Goal: Obtain resource: Obtain resource

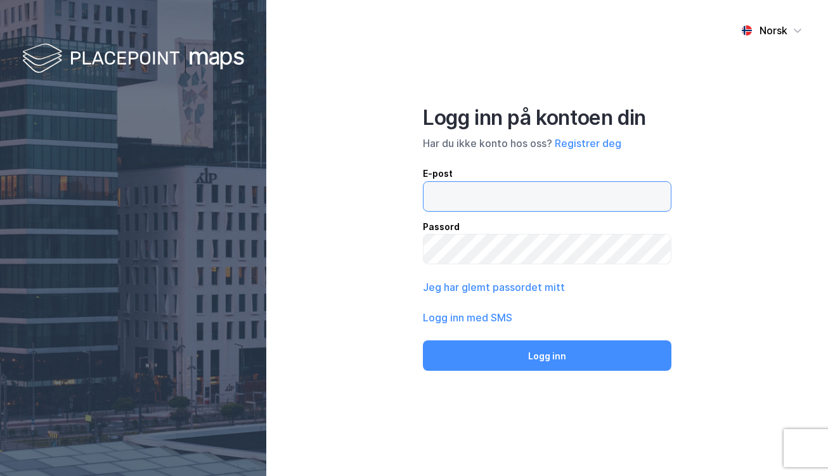
type input "[EMAIL_ADDRESS][DOMAIN_NAME]"
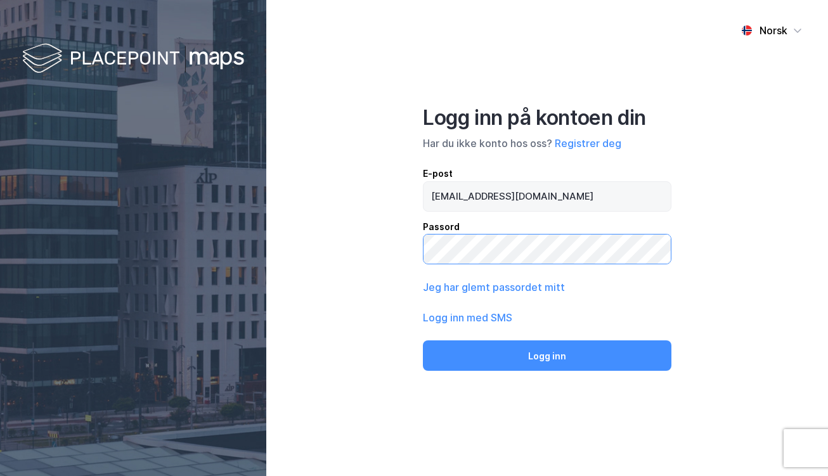
click at [547, 355] on button "Logg inn" at bounding box center [547, 356] width 249 height 30
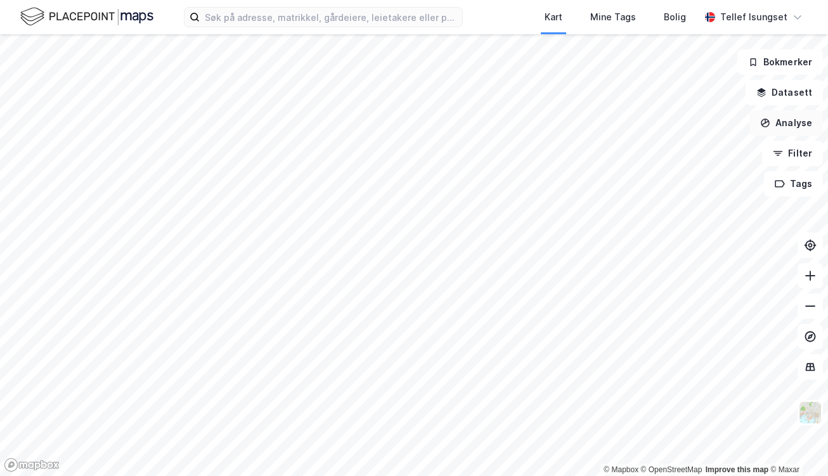
click at [792, 126] on button "Analyse" at bounding box center [787, 122] width 74 height 25
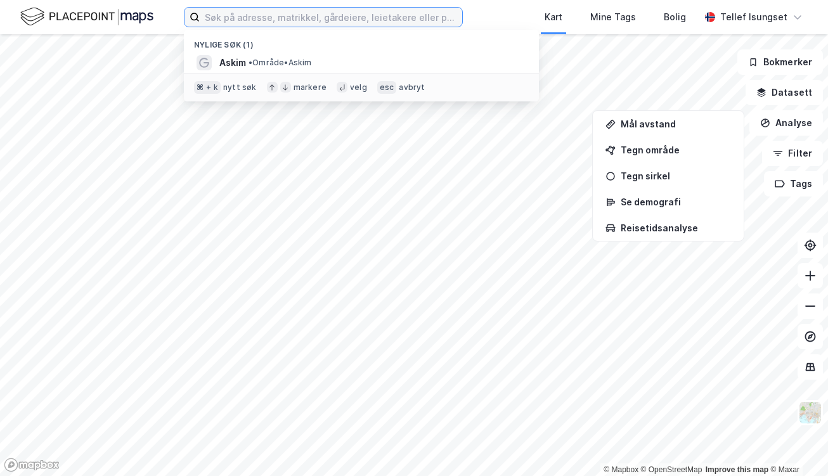
click at [333, 26] on input at bounding box center [331, 17] width 263 height 19
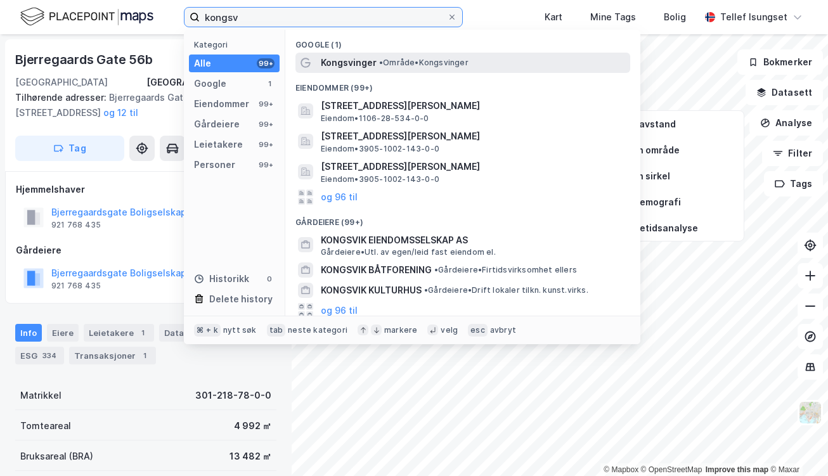
type input "kongsv"
click at [388, 66] on span "• Område • [GEOGRAPHIC_DATA]" at bounding box center [423, 63] width 89 height 10
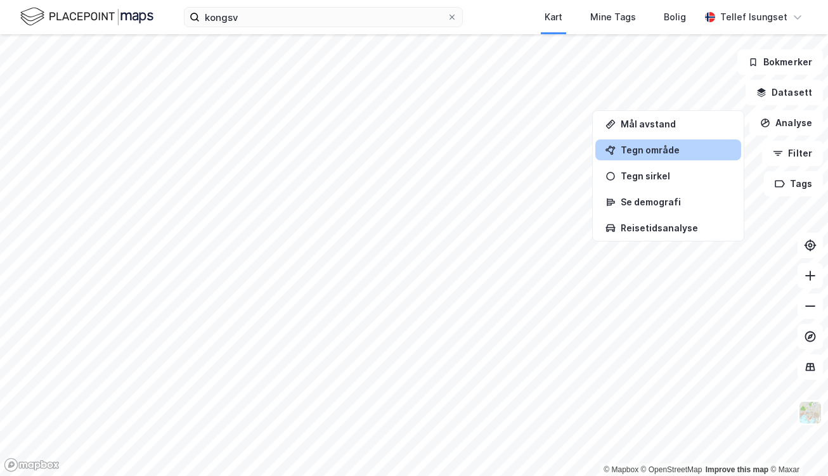
click at [667, 150] on div "Tegn område" at bounding box center [676, 150] width 110 height 11
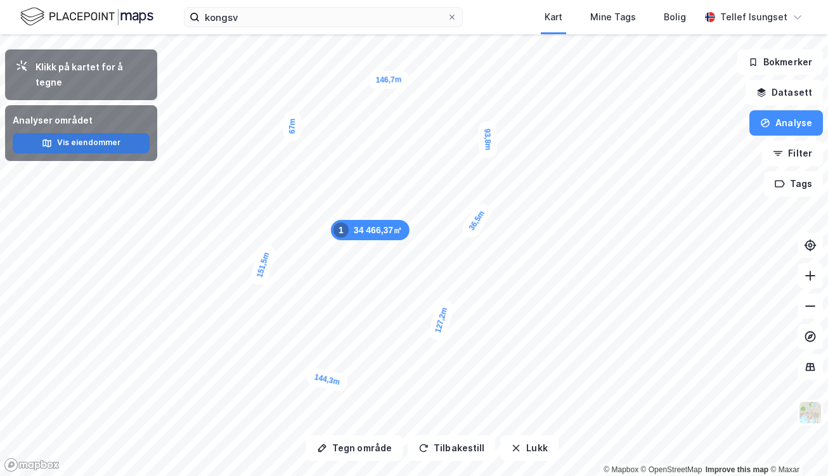
click at [72, 133] on button "Vis eiendommer" at bounding box center [81, 143] width 137 height 20
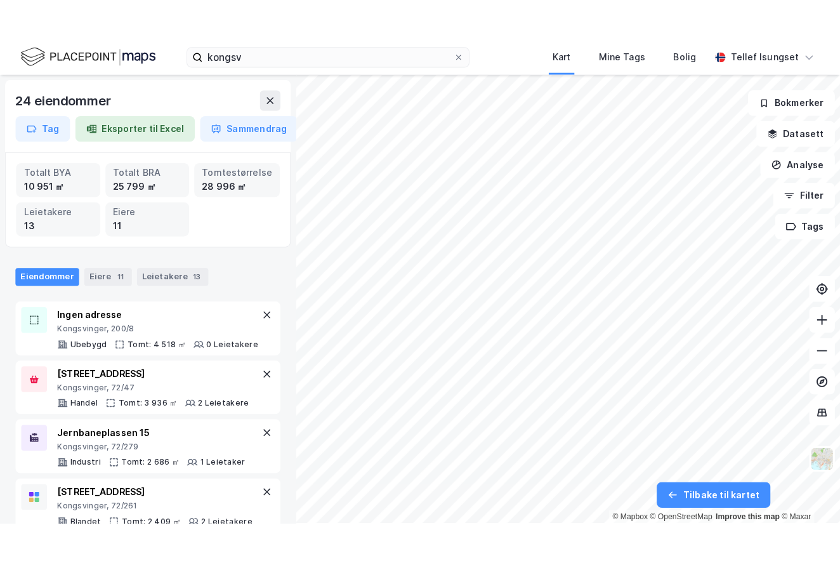
scroll to position [3, 0]
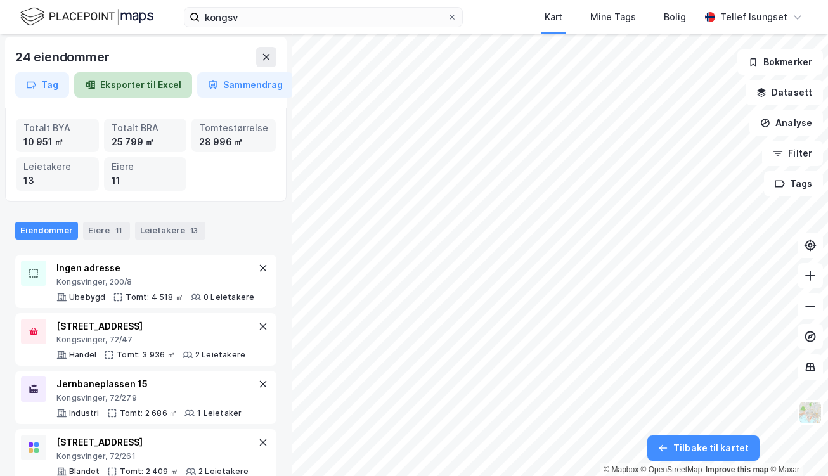
click at [137, 81] on button "Eksporter til Excel" at bounding box center [133, 84] width 118 height 25
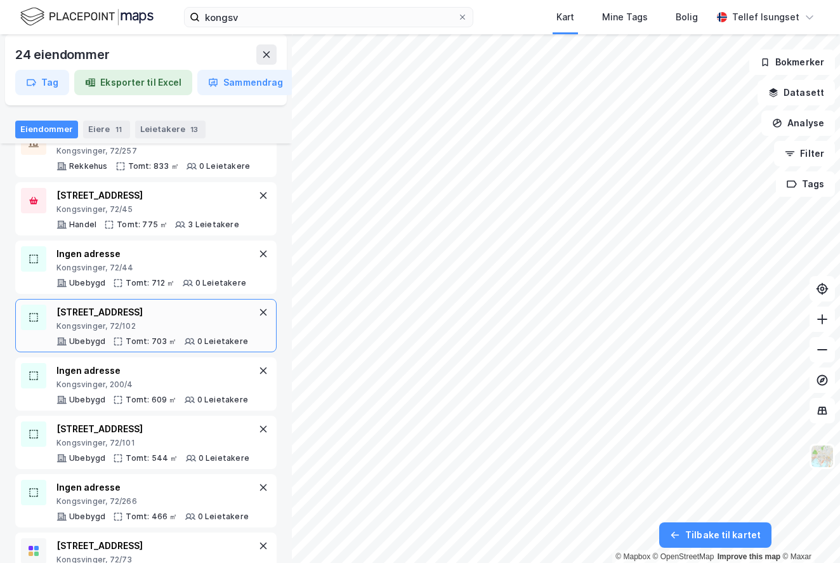
scroll to position [1079, 0]
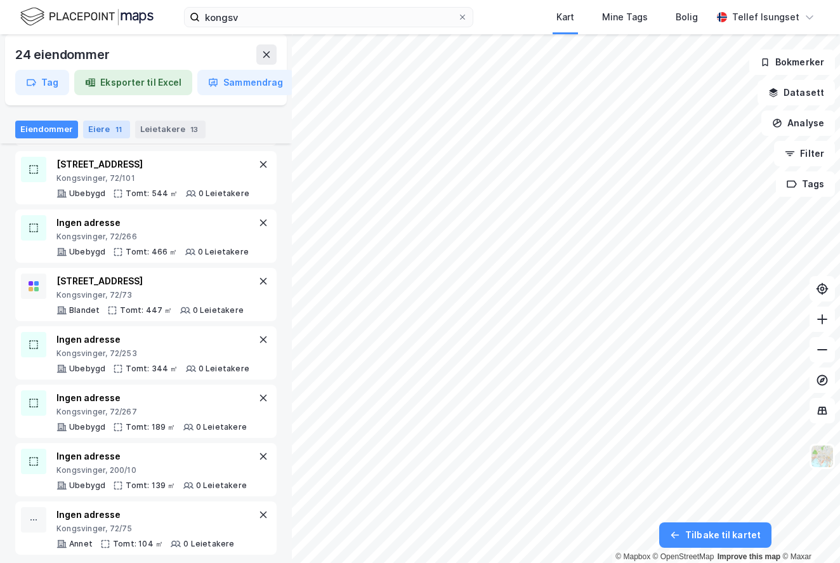
click at [107, 131] on div "Eiere 11" at bounding box center [106, 130] width 47 height 18
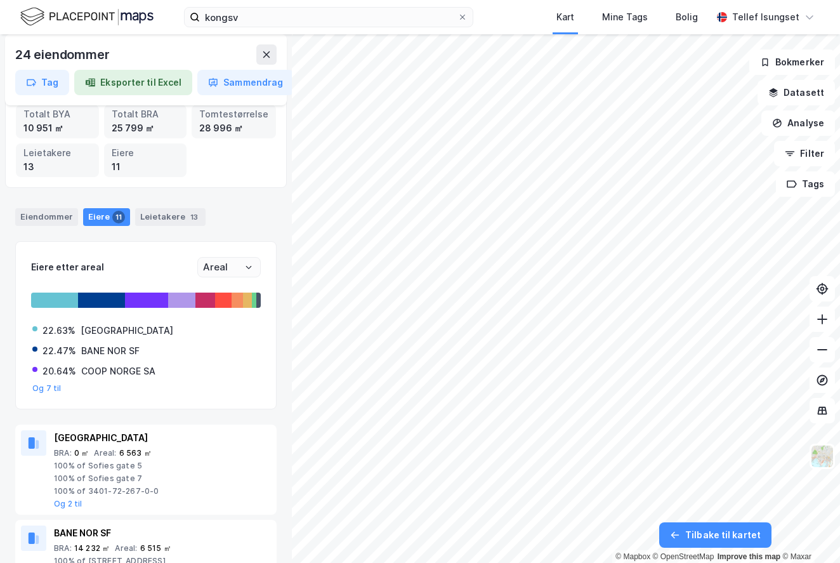
scroll to position [96, 0]
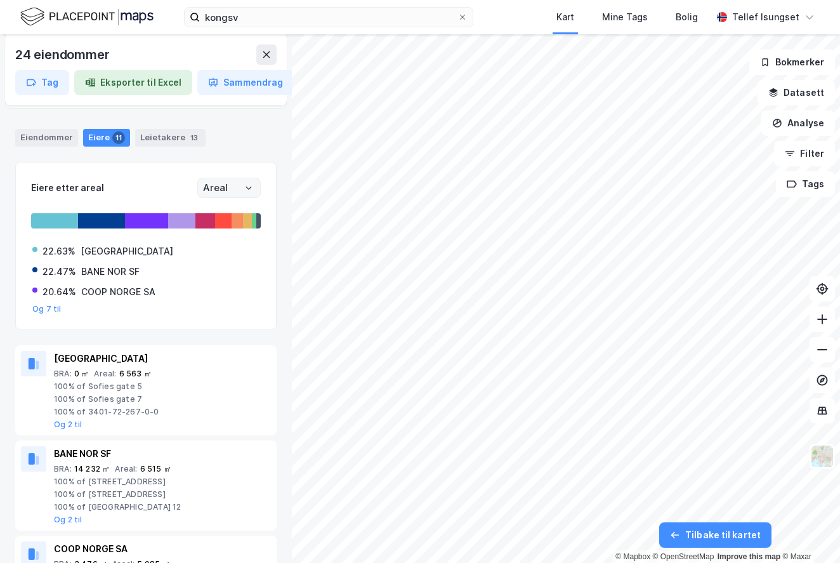
click at [238, 196] on label "Areal" at bounding box center [228, 188] width 63 height 20
click at [238, 196] on input "Areal" at bounding box center [229, 187] width 62 height 19
click at [246, 187] on icon "Open" at bounding box center [249, 187] width 6 height 3
click at [230, 223] on li "BRA" at bounding box center [219, 231] width 63 height 23
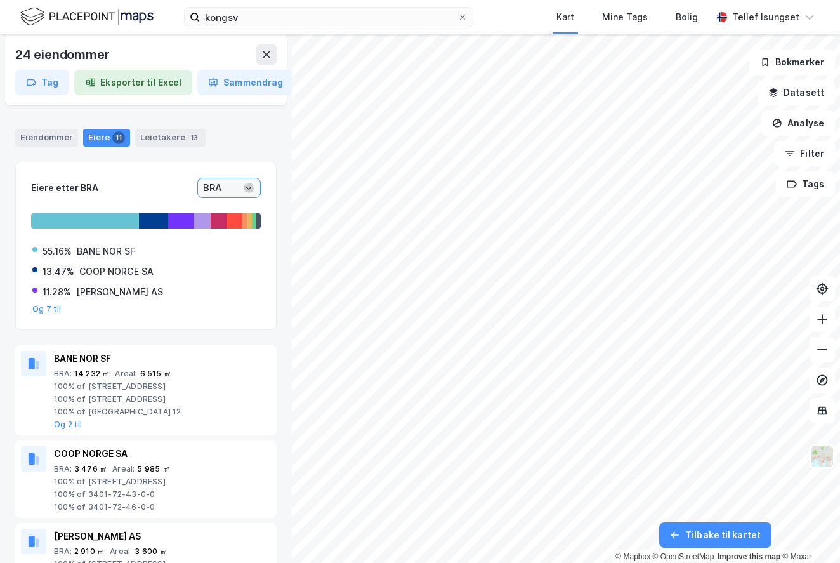
click at [245, 185] on icon "Open" at bounding box center [249, 188] width 8 height 8
click at [224, 209] on li "Areal" at bounding box center [219, 208] width 63 height 23
type input "Areal"
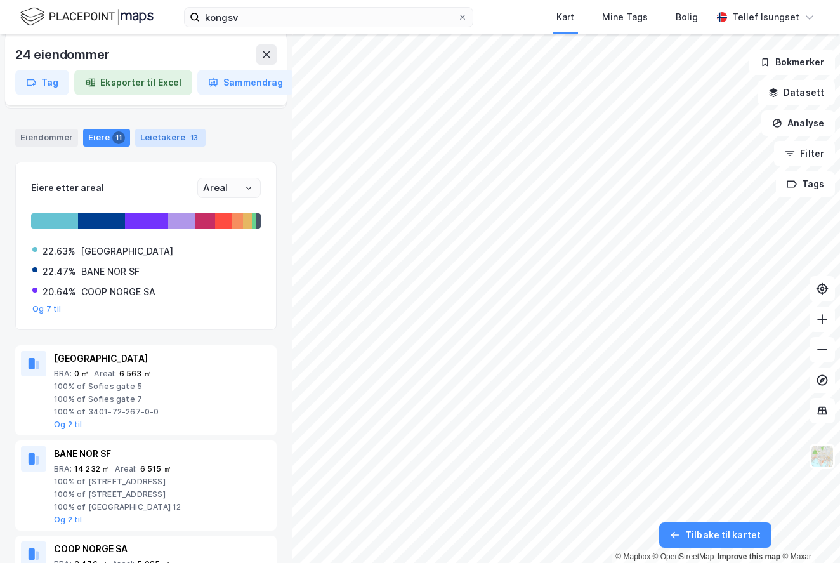
click at [188, 134] on div "13" at bounding box center [194, 137] width 13 height 13
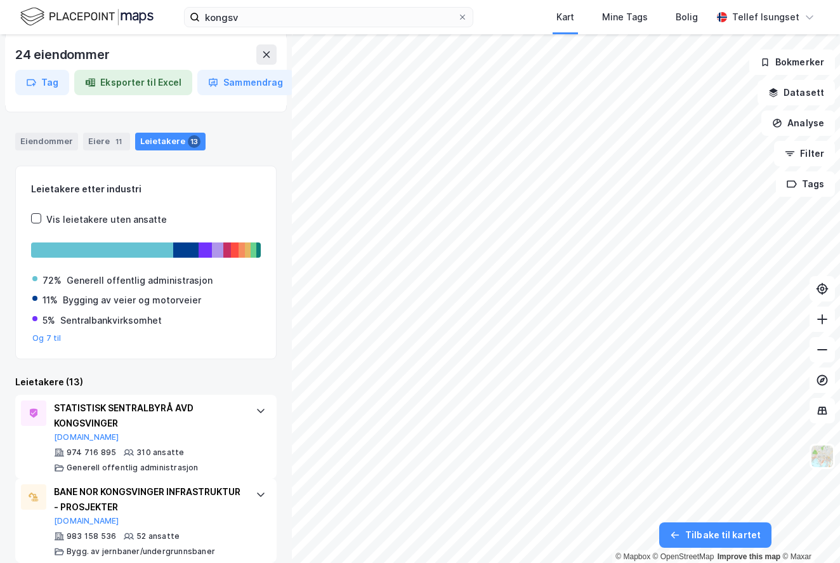
scroll to position [0, 0]
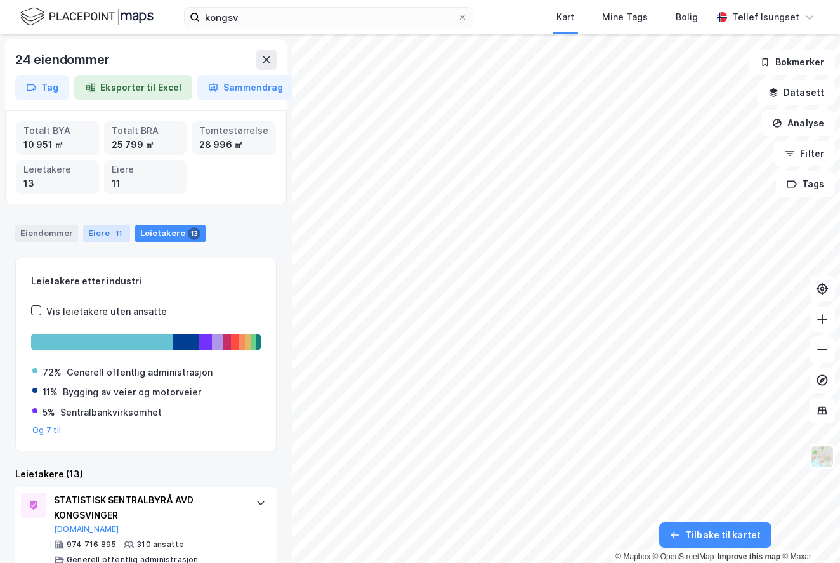
click at [115, 234] on div "11" at bounding box center [118, 233] width 13 height 13
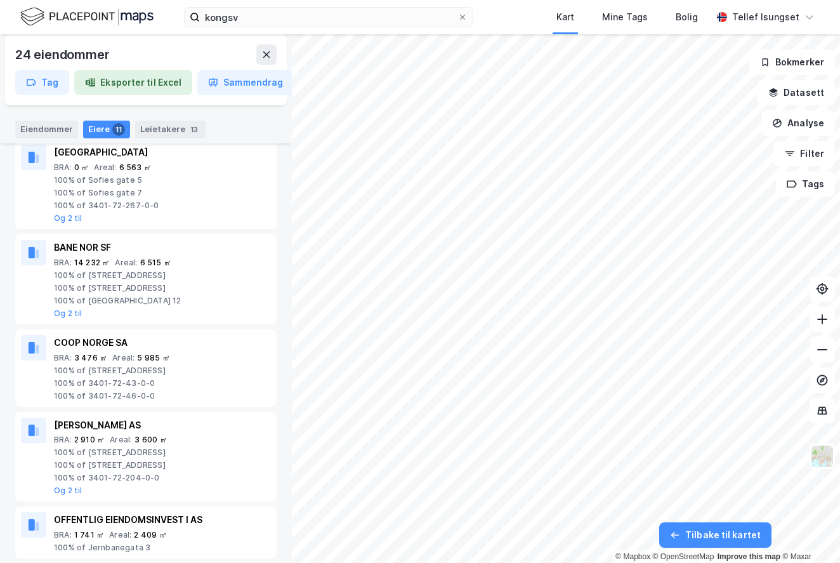
scroll to position [58, 0]
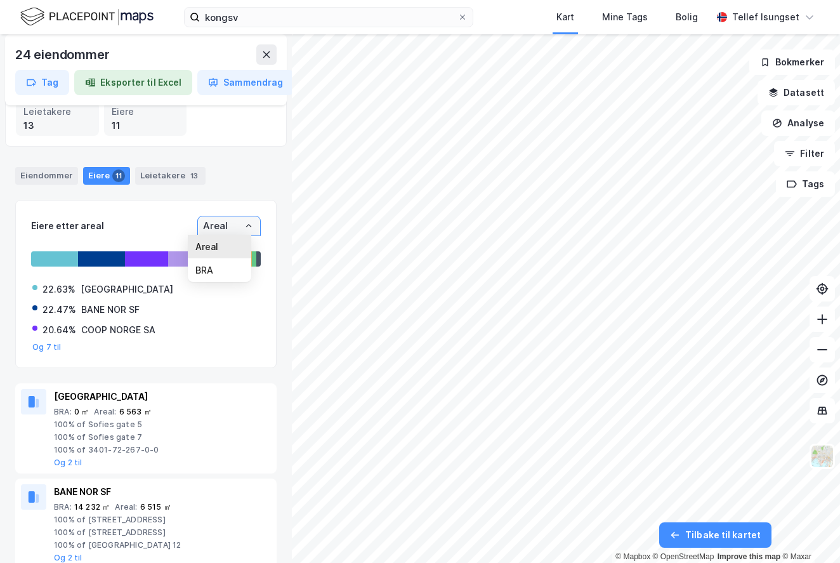
click at [210, 221] on input "Areal" at bounding box center [229, 225] width 62 height 19
click at [212, 266] on li "BRA" at bounding box center [219, 269] width 63 height 23
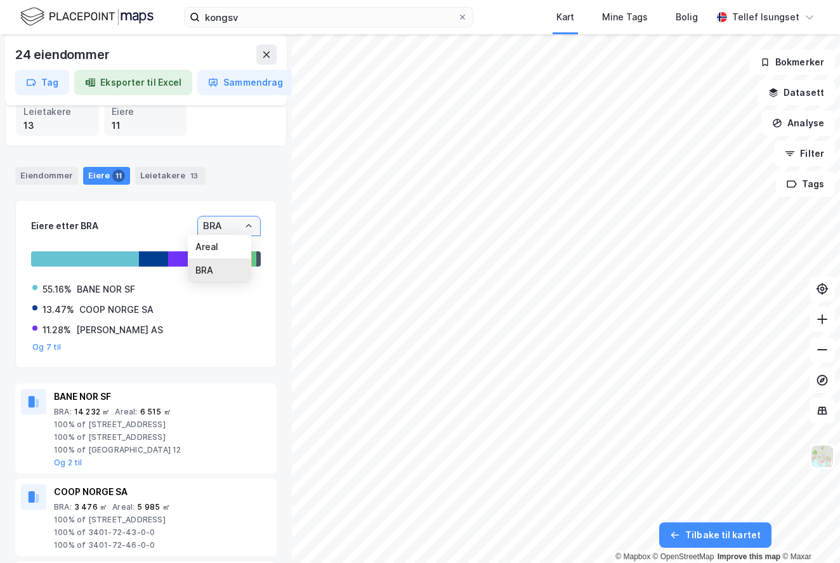
click at [221, 222] on input "BRA" at bounding box center [229, 225] width 62 height 19
click at [218, 246] on li "Areal" at bounding box center [219, 246] width 63 height 23
type input "Areal"
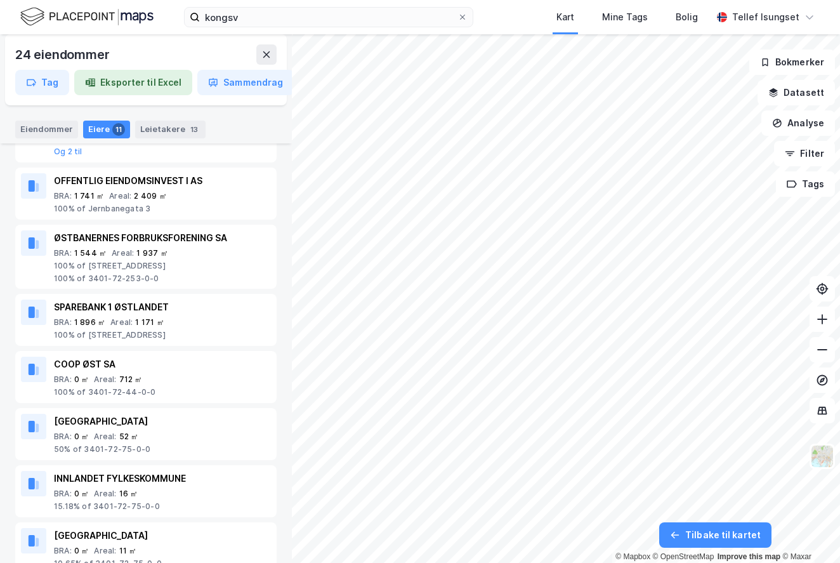
scroll to position [642, 0]
